Goal: Task Accomplishment & Management: Use online tool/utility

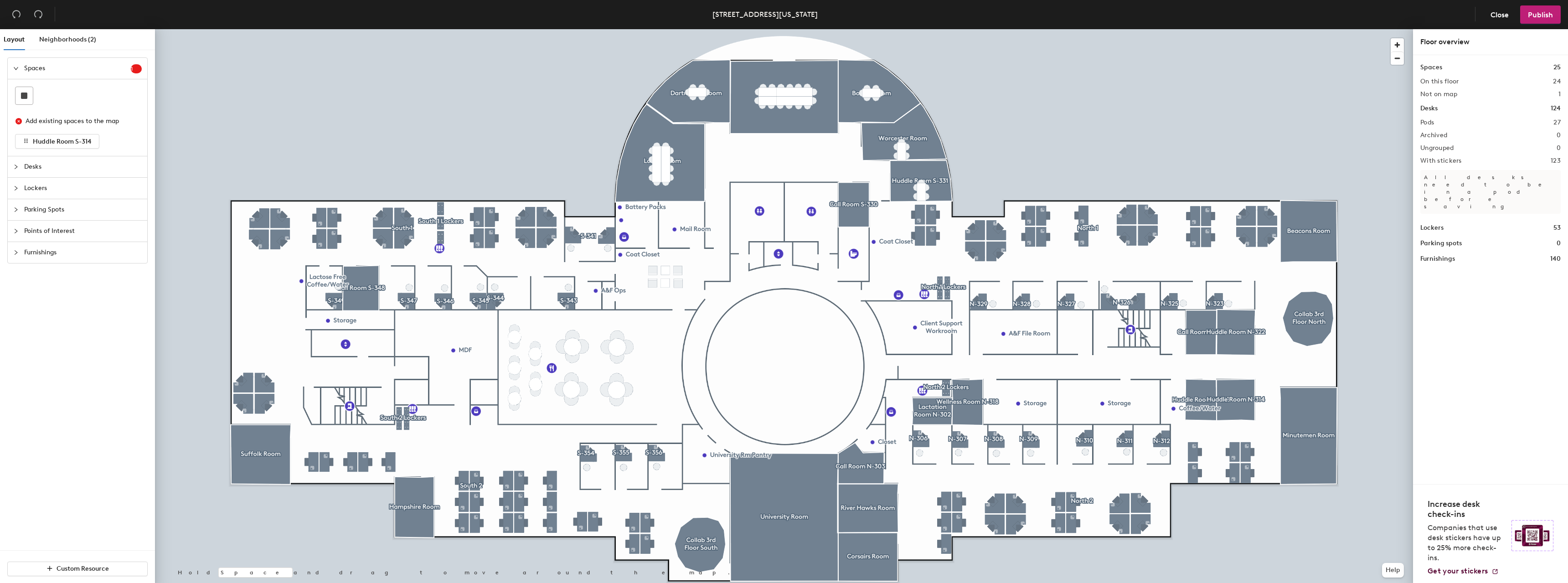
click at [38, 227] on span "Points of Interest" at bounding box center [83, 231] width 118 height 21
click at [104, 203] on icon at bounding box center [104, 201] width 11 height 11
click at [556, 438] on span "Done" at bounding box center [554, 438] width 27 height 15
click at [1537, 15] on span "Publish" at bounding box center [1540, 15] width 25 height 9
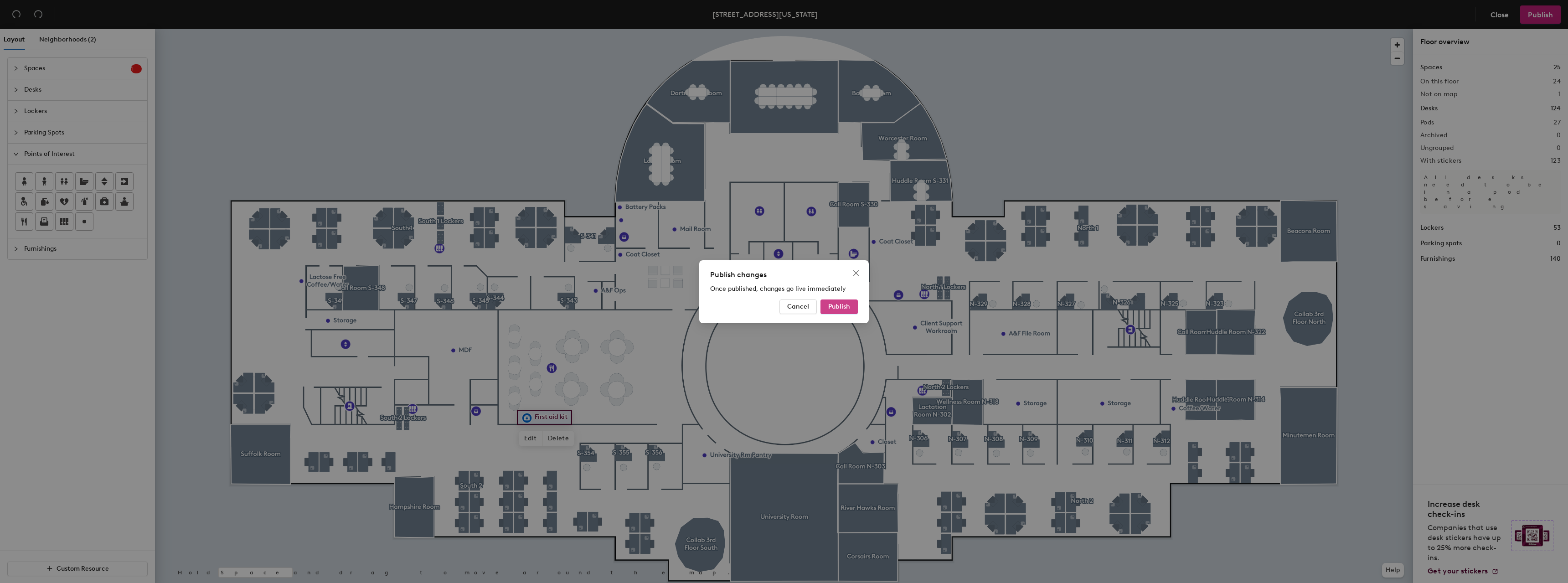
click at [837, 305] on span "Publish" at bounding box center [839, 306] width 22 height 8
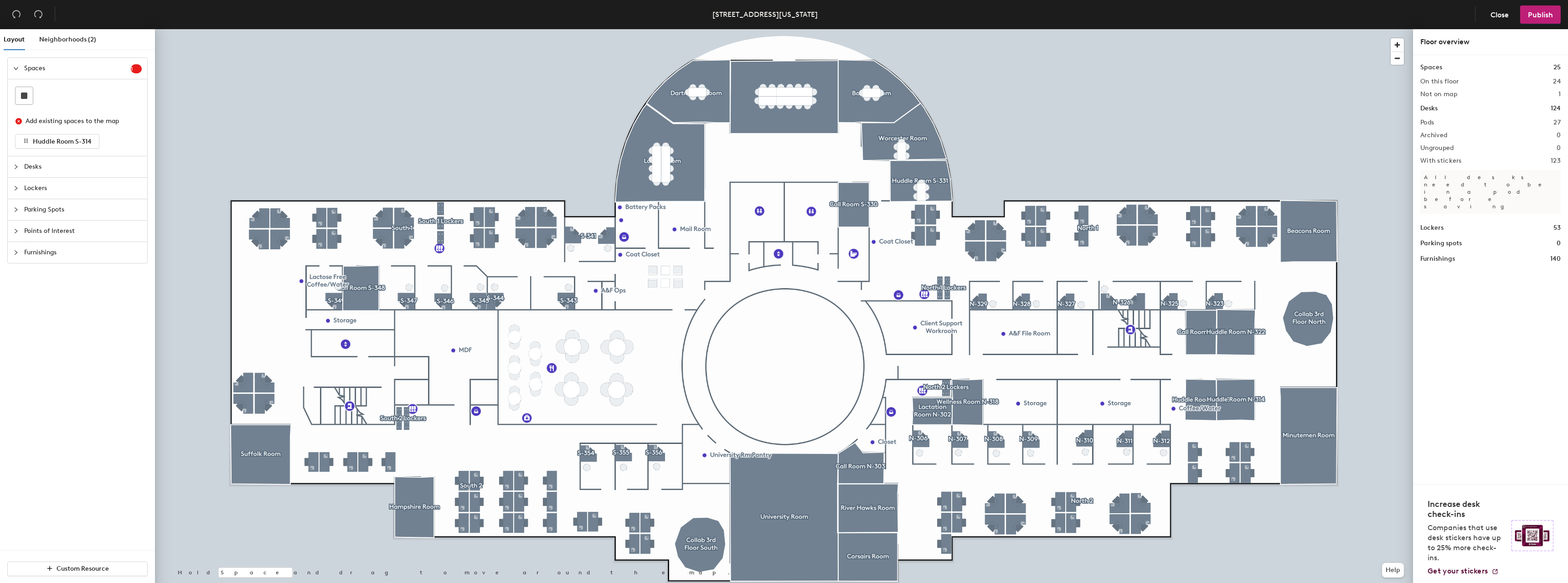
click at [49, 226] on span "Points of Interest" at bounding box center [83, 231] width 118 height 21
click at [78, 244] on span "Furnishings" at bounding box center [83, 248] width 118 height 21
click at [40, 112] on span "Lockers" at bounding box center [83, 111] width 118 height 21
click at [46, 90] on span "Desks" at bounding box center [83, 89] width 118 height 21
click at [49, 66] on span "Spaces" at bounding box center [77, 68] width 107 height 21
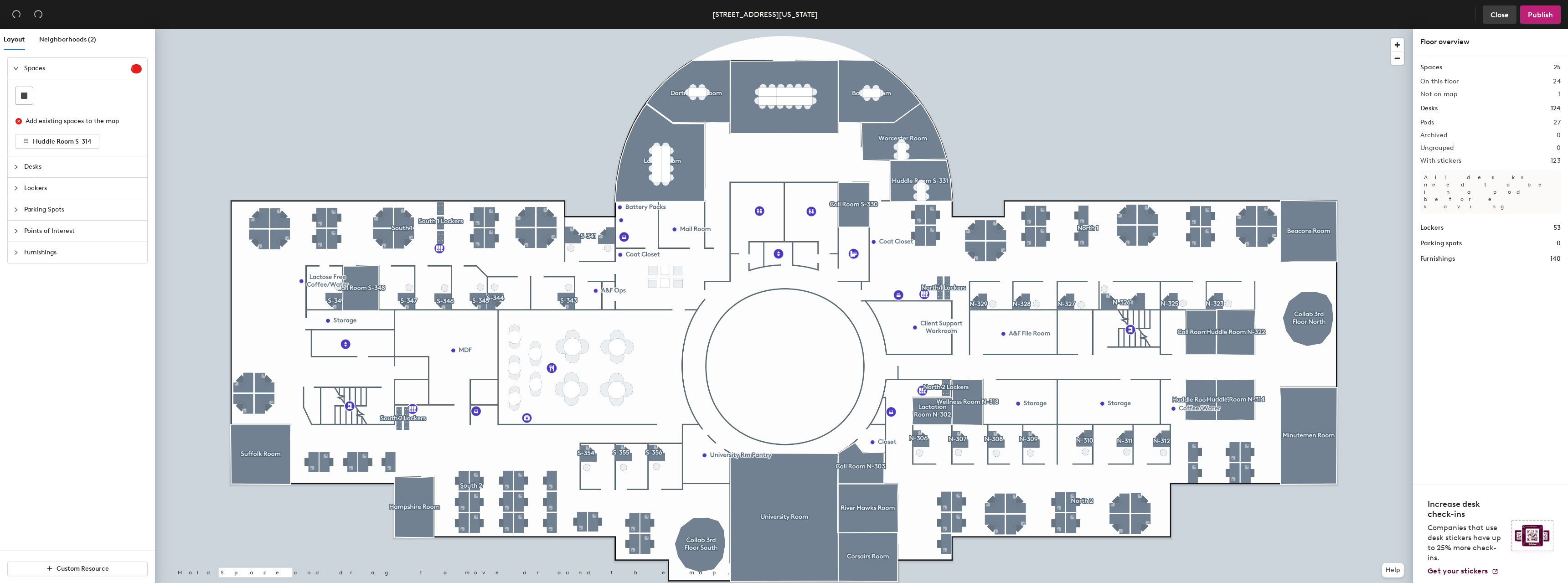
click at [1500, 13] on span "Close" at bounding box center [1499, 15] width 18 height 9
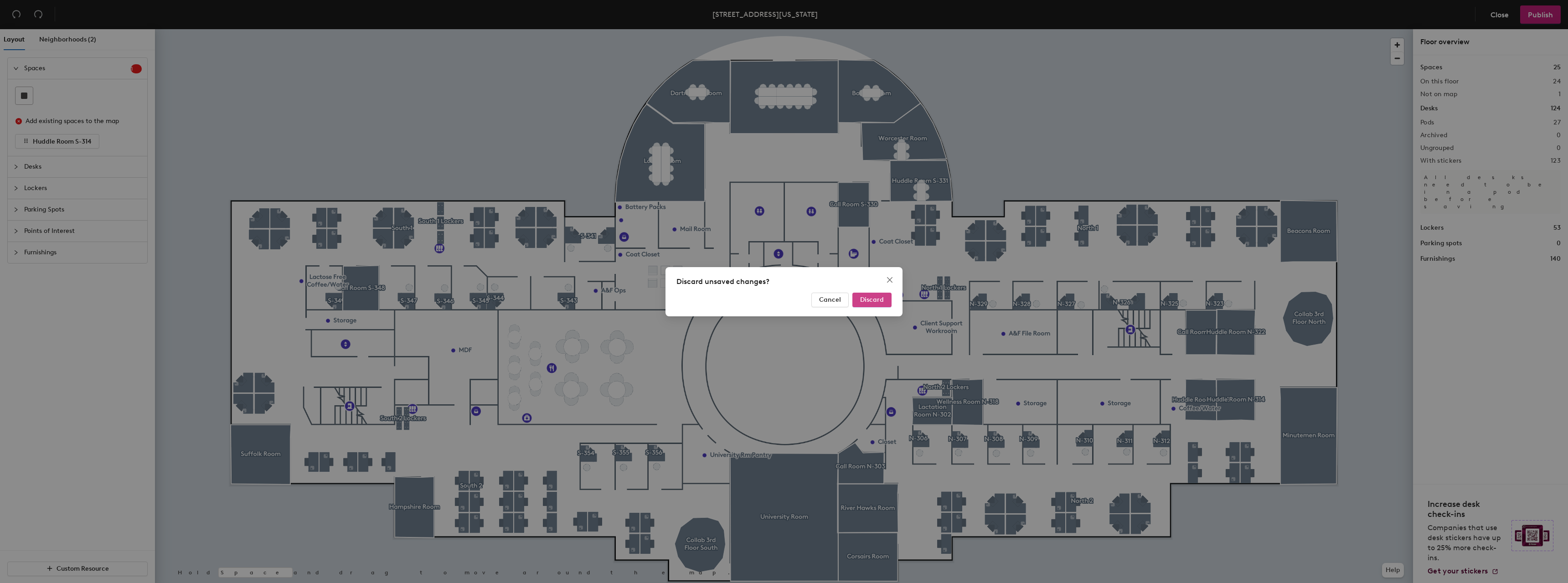
click at [859, 296] on button "Discard" at bounding box center [872, 300] width 39 height 15
